Goal: Task Accomplishment & Management: Complete application form

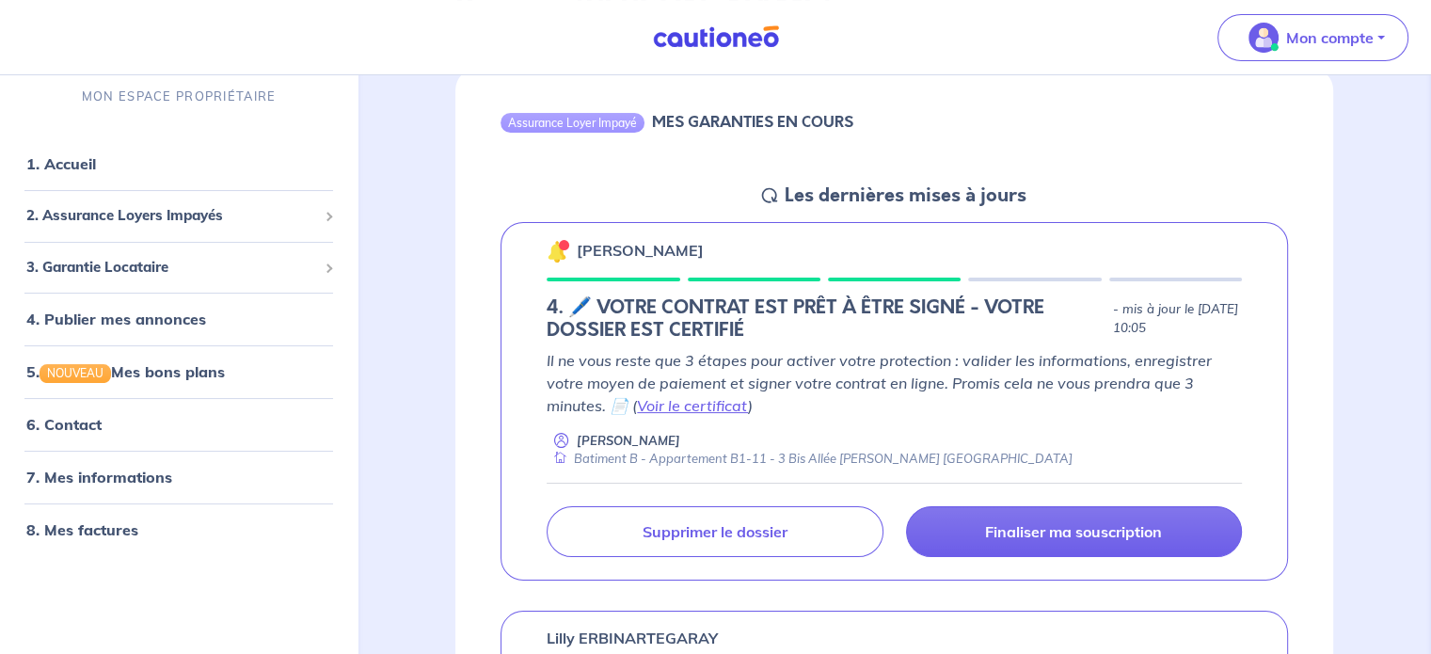
scroll to position [188, 0]
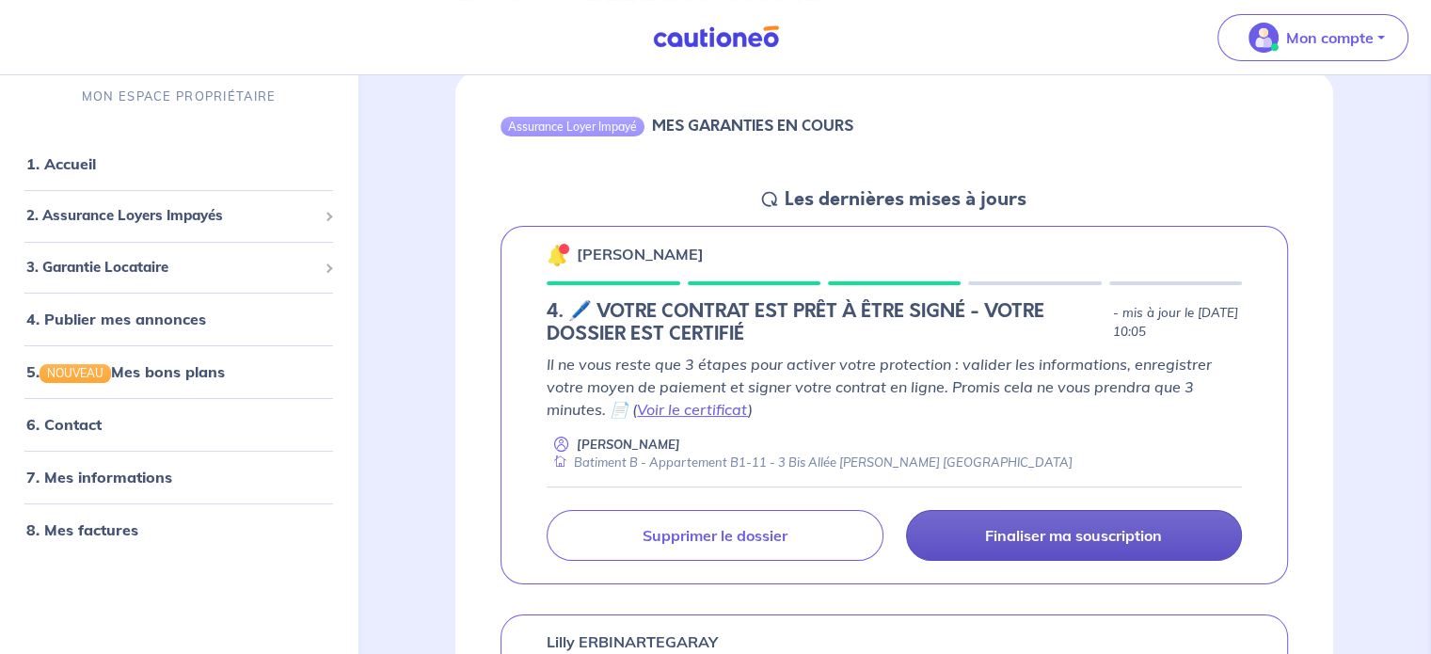
click at [908, 535] on p "Finaliser ma souscription" at bounding box center [1073, 535] width 177 height 19
